Goal: Unclear

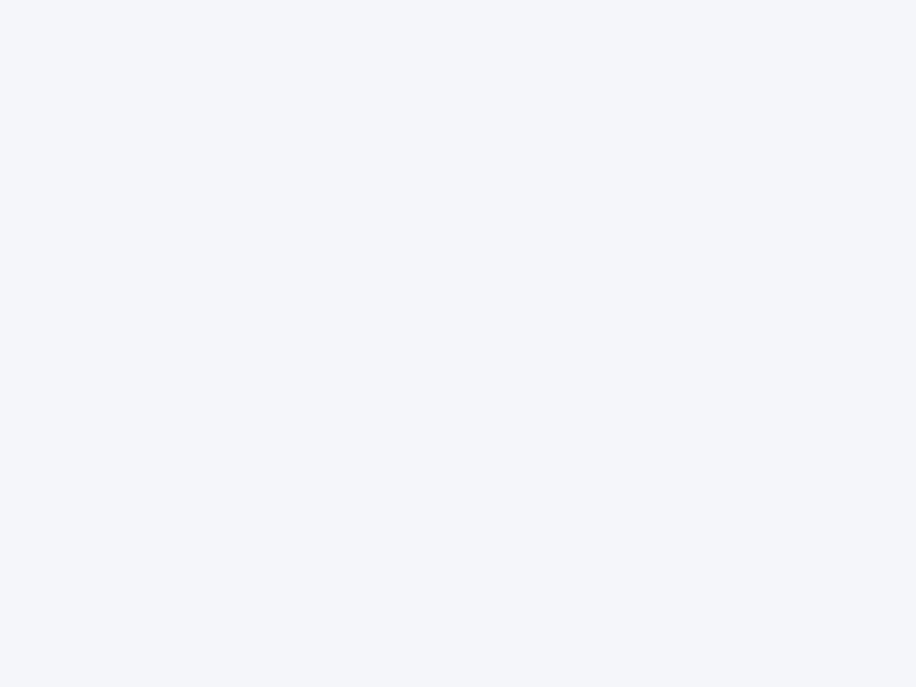
click at [458, 344] on div at bounding box center [458, 343] width 916 height 687
